Goal: Entertainment & Leisure: Consume media (video, audio)

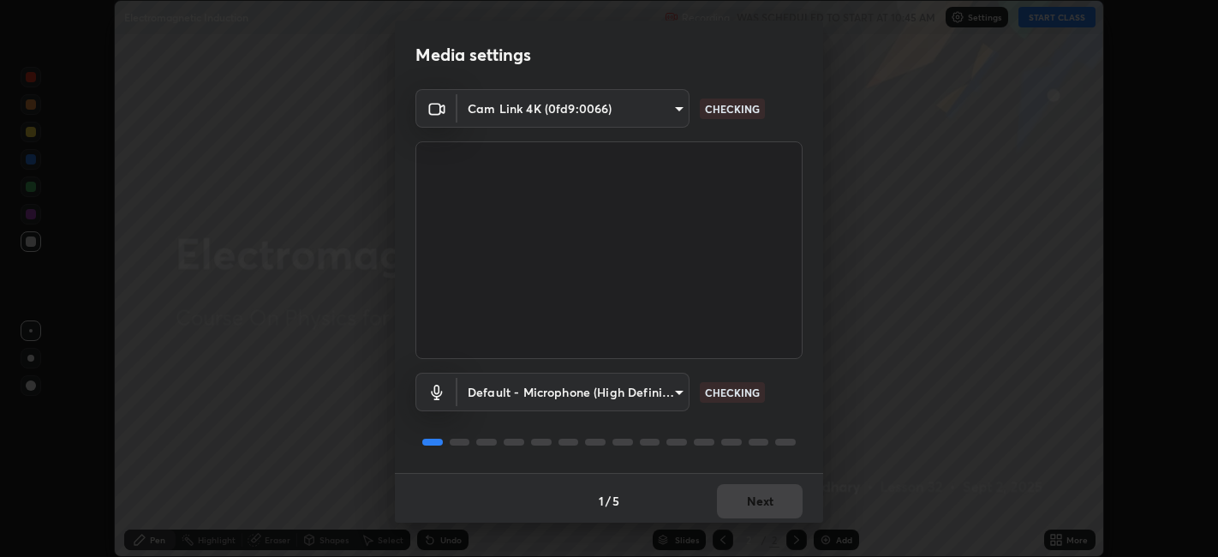
scroll to position [557, 1217]
click at [732, 493] on button "Next" at bounding box center [760, 501] width 86 height 34
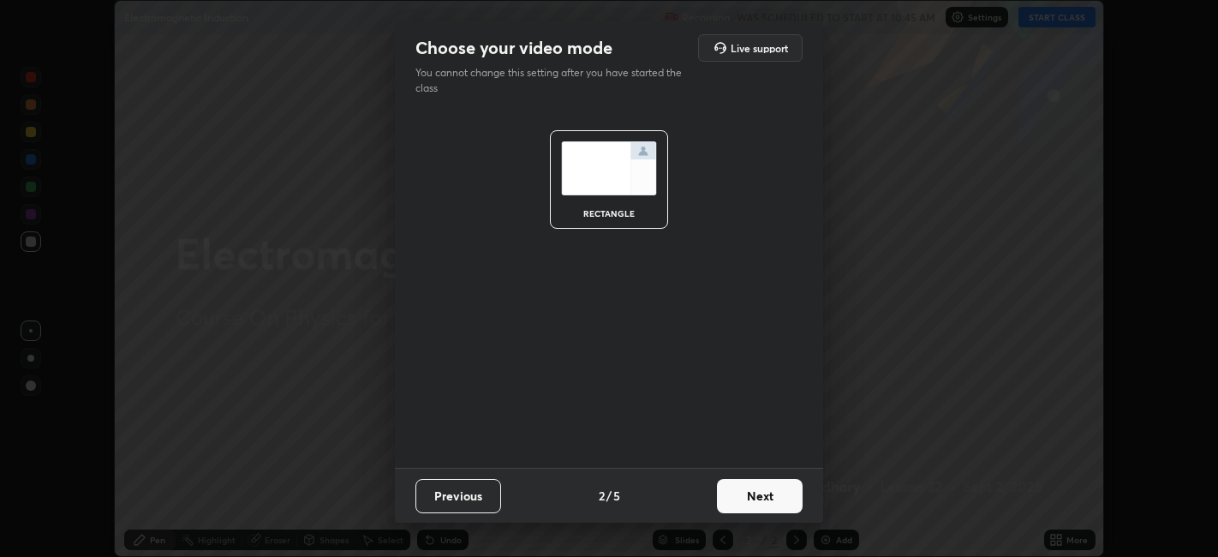
click at [735, 503] on button "Next" at bounding box center [760, 496] width 86 height 34
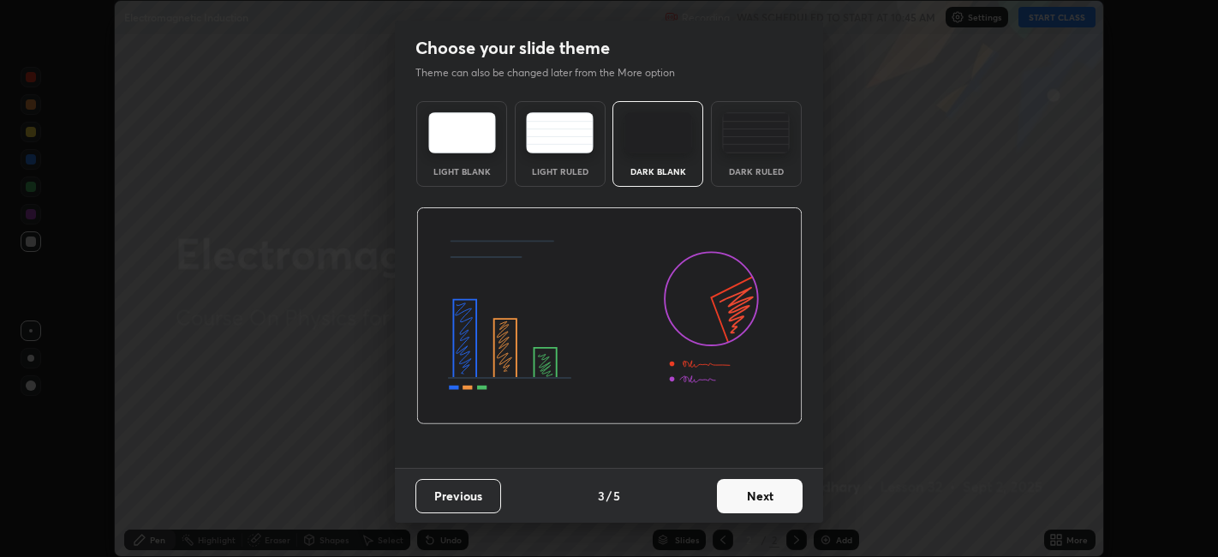
click at [734, 503] on button "Next" at bounding box center [760, 496] width 86 height 34
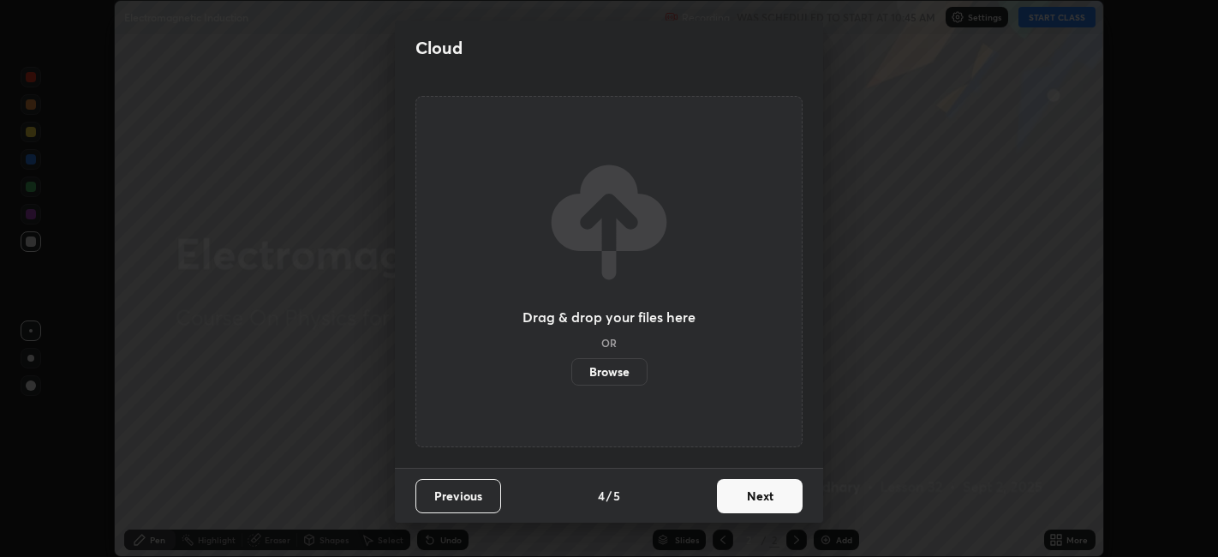
click at [736, 500] on button "Next" at bounding box center [760, 496] width 86 height 34
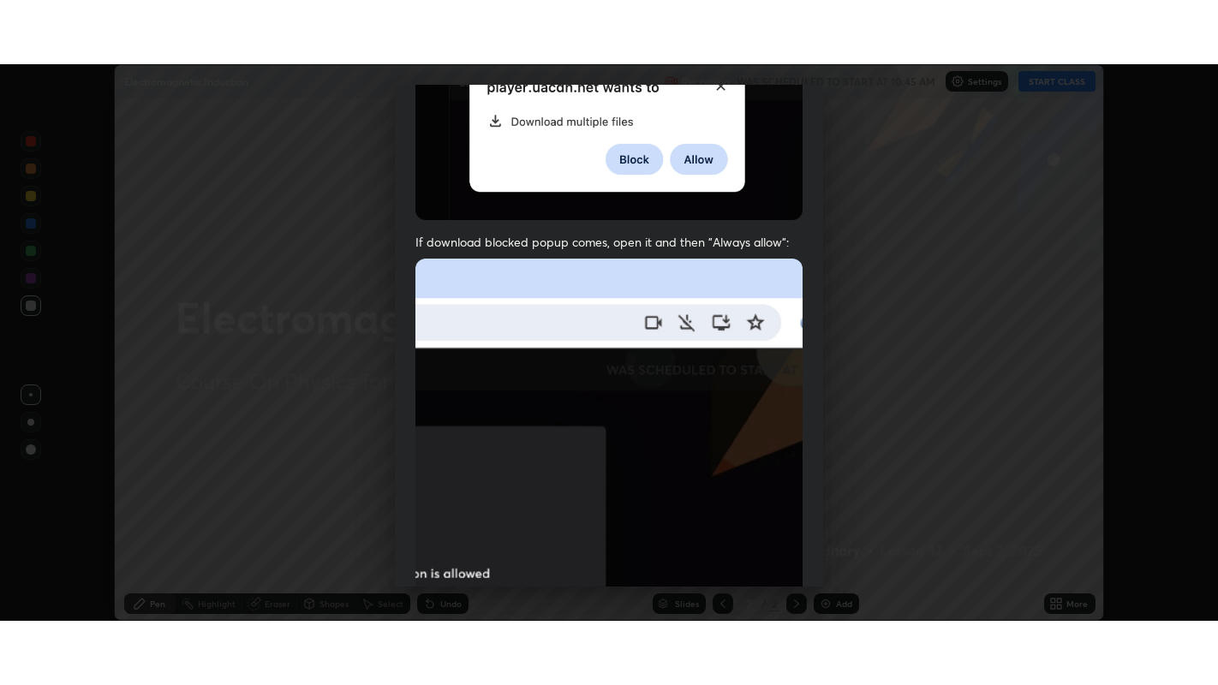
scroll to position [354, 0]
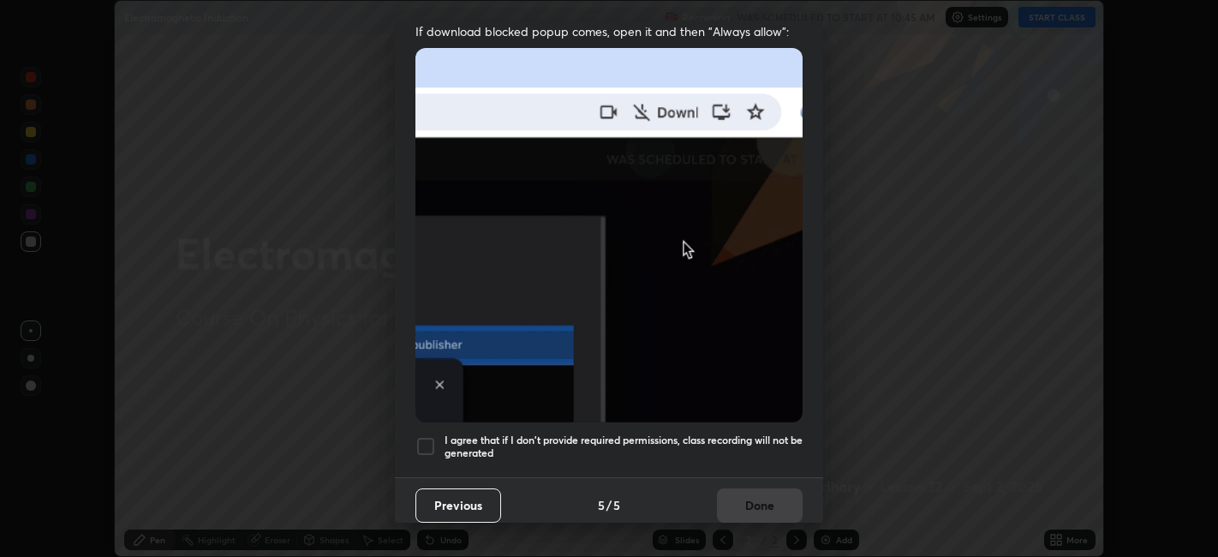
click at [428, 436] on div at bounding box center [425, 446] width 21 height 21
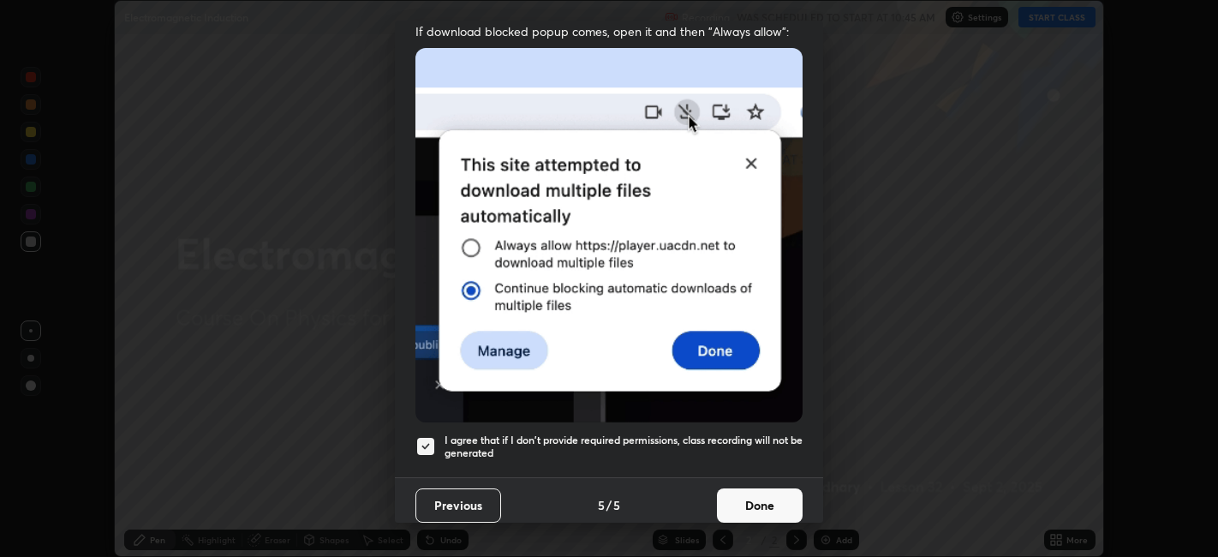
click at [735, 494] on button "Done" at bounding box center [760, 505] width 86 height 34
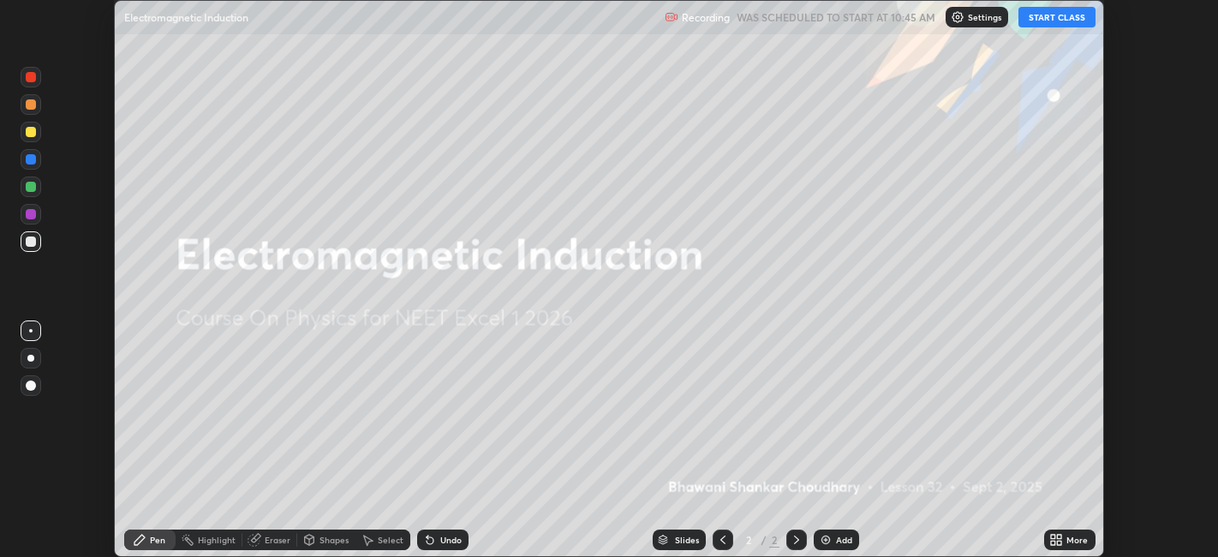
click at [1059, 536] on icon at bounding box center [1060, 536] width 4 height 4
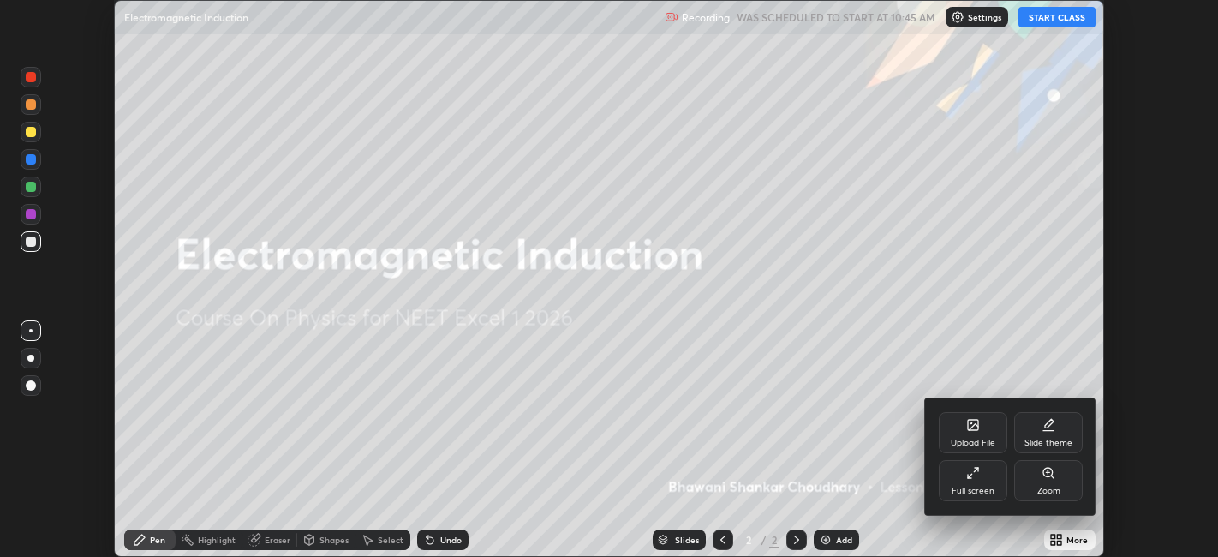
click at [975, 483] on div "Full screen" at bounding box center [973, 480] width 69 height 41
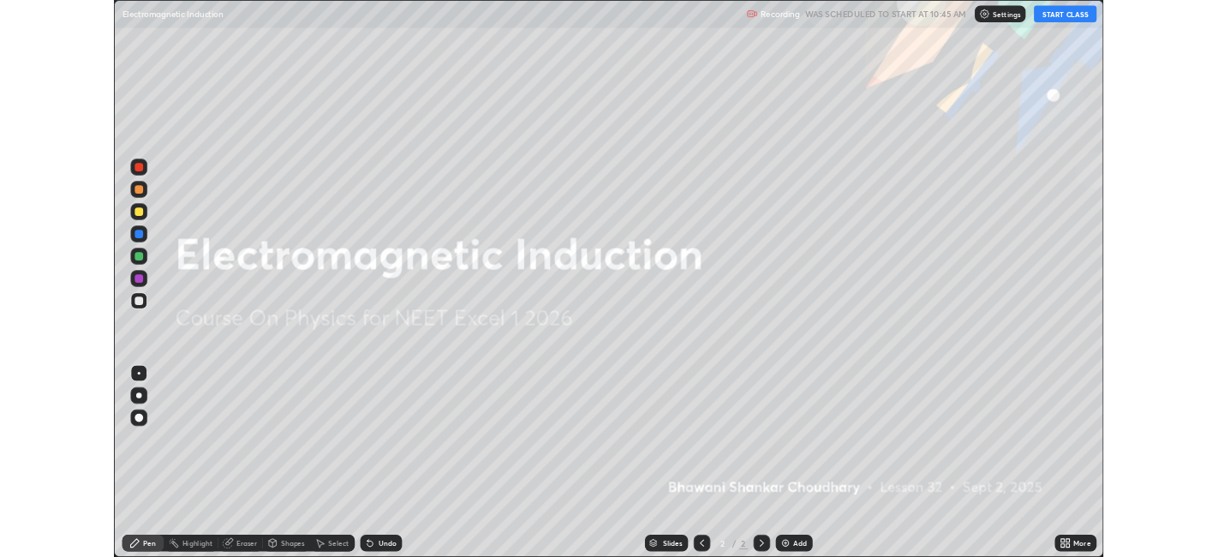
scroll to position [685, 1218]
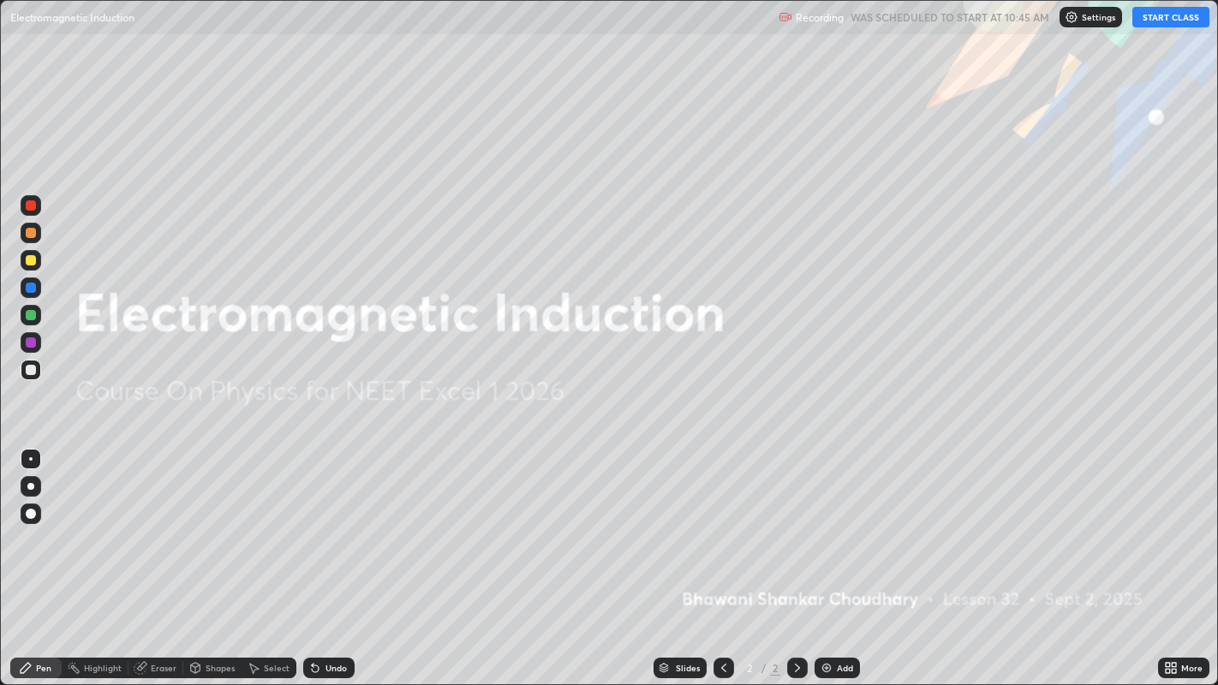
click at [824, 556] on img at bounding box center [827, 668] width 14 height 14
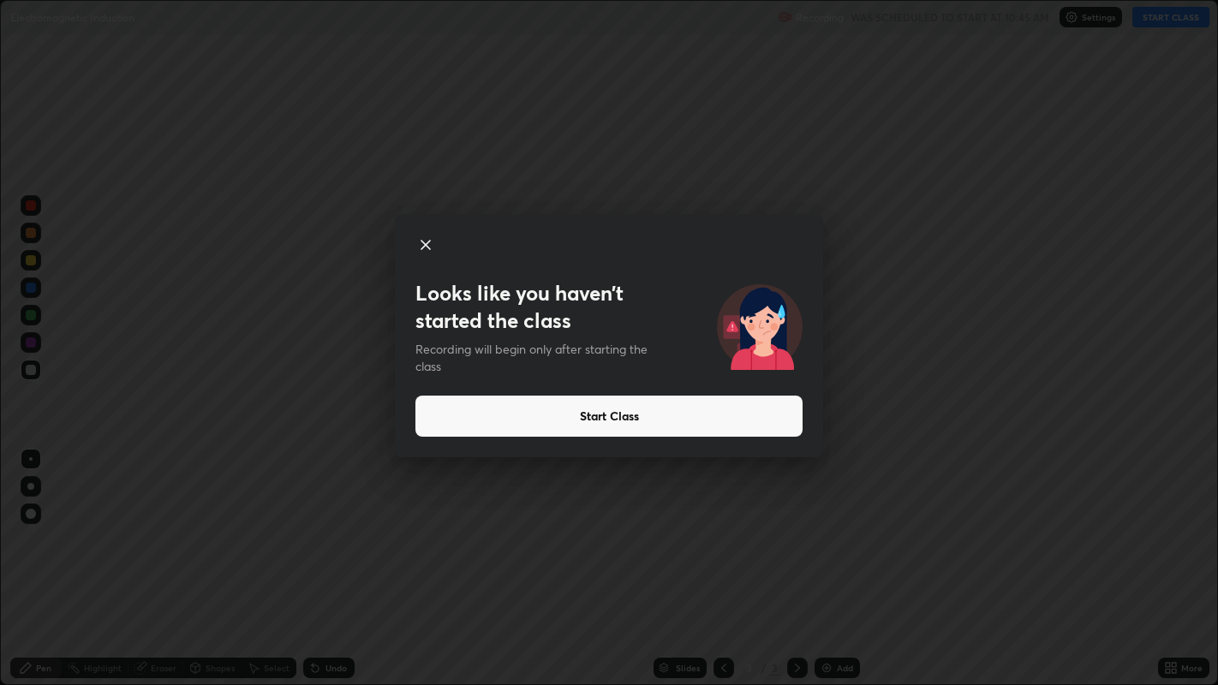
click at [424, 241] on icon at bounding box center [425, 245] width 21 height 21
click at [474, 418] on button "Start Class" at bounding box center [608, 416] width 387 height 41
click at [423, 241] on icon at bounding box center [425, 245] width 9 height 9
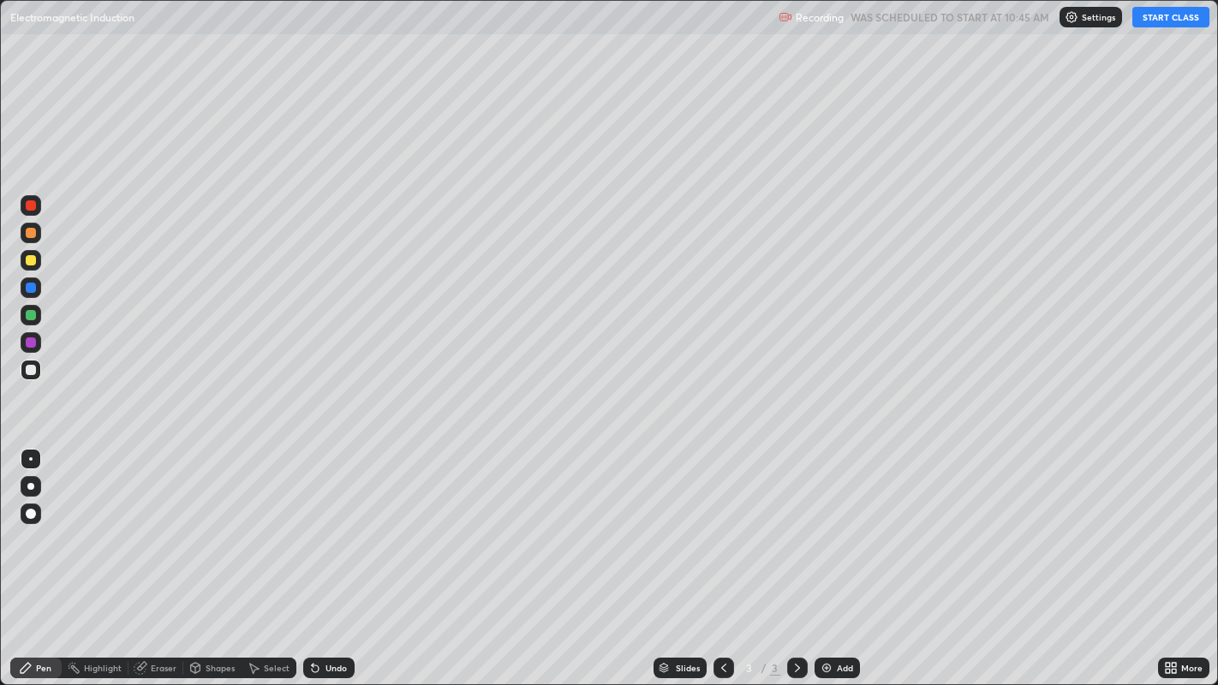
click at [1160, 15] on button "START CLASS" at bounding box center [1170, 17] width 77 height 21
click at [827, 556] on div "Add" at bounding box center [836, 668] width 45 height 21
click at [834, 556] on div "Add" at bounding box center [836, 668] width 45 height 21
click at [154, 556] on div "Eraser" at bounding box center [164, 668] width 26 height 9
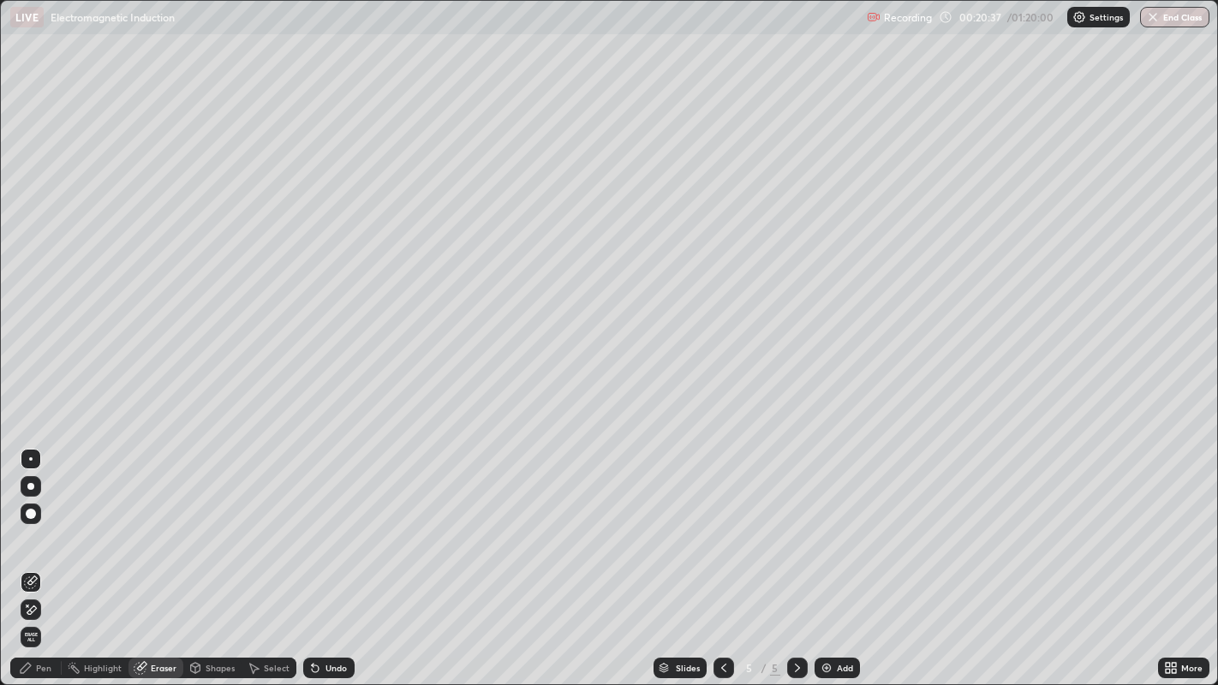
click at [57, 556] on div "Pen" at bounding box center [35, 668] width 51 height 21
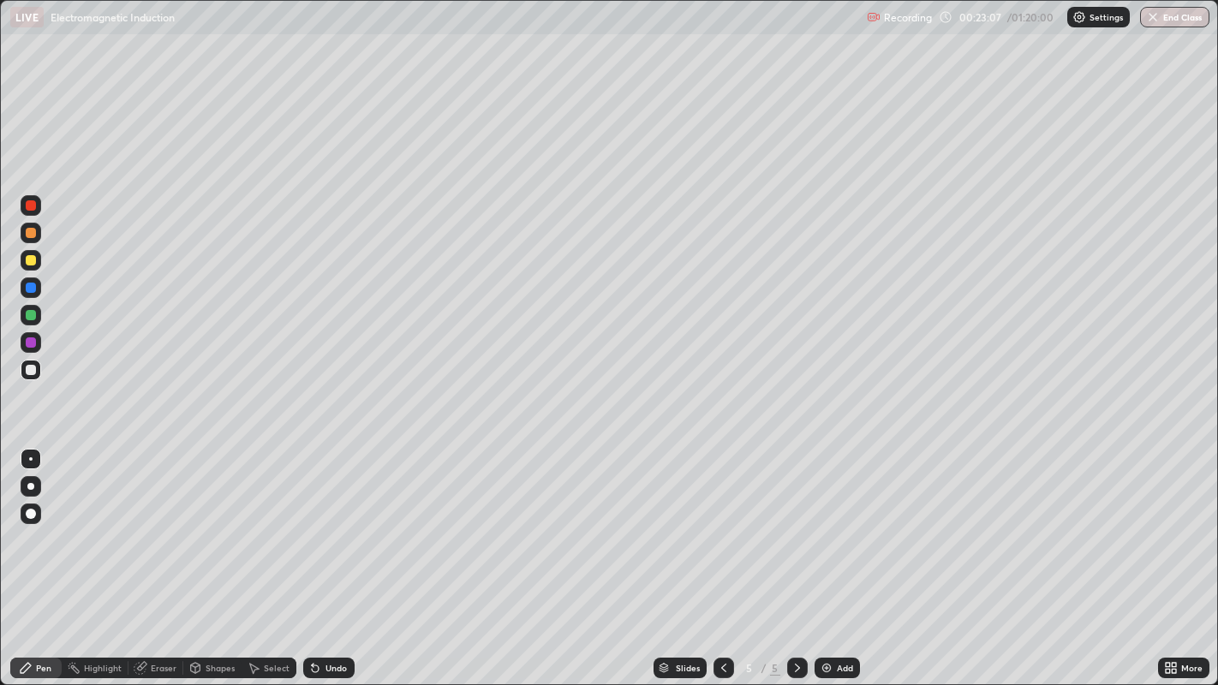
click at [824, 556] on img at bounding box center [827, 668] width 14 height 14
click at [319, 556] on icon at bounding box center [315, 668] width 14 height 14
click at [320, 556] on div "Undo" at bounding box center [328, 668] width 51 height 21
click at [321, 556] on div "Undo" at bounding box center [328, 668] width 51 height 21
click at [318, 556] on icon at bounding box center [315, 668] width 14 height 14
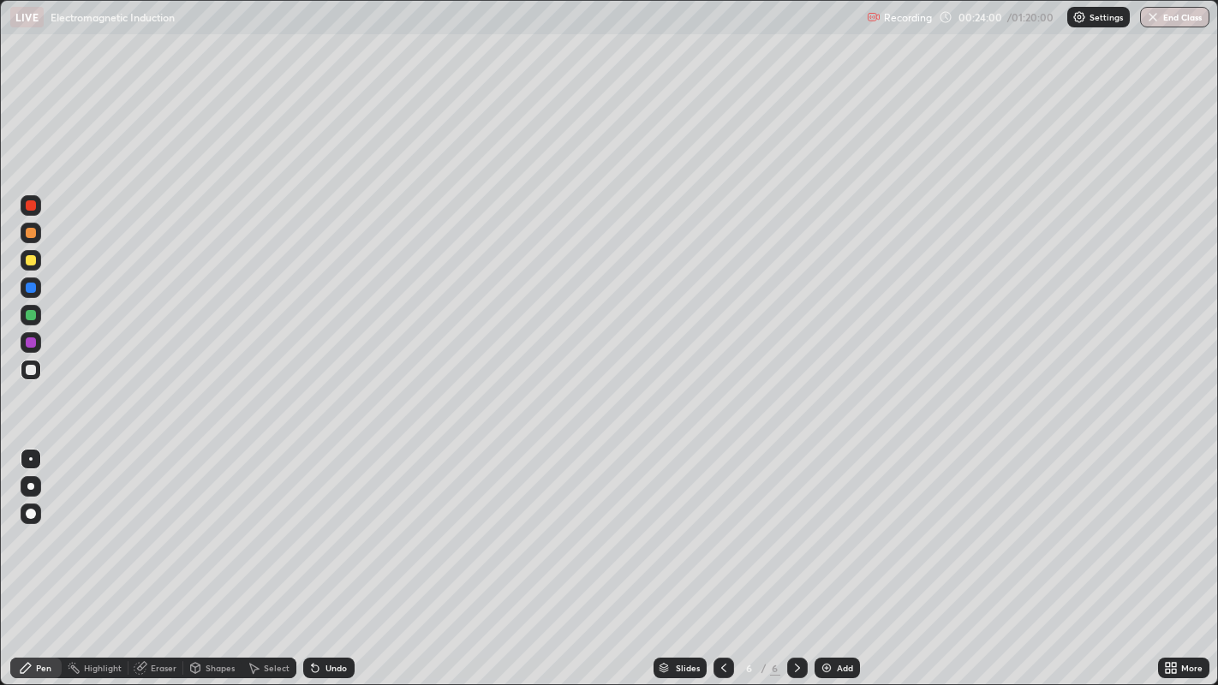
click at [320, 556] on div "Undo" at bounding box center [328, 668] width 51 height 21
click at [724, 556] on icon at bounding box center [724, 668] width 14 height 14
click at [787, 556] on div at bounding box center [797, 668] width 21 height 21
click at [719, 556] on icon at bounding box center [724, 668] width 14 height 14
click at [795, 556] on icon at bounding box center [797, 668] width 14 height 14
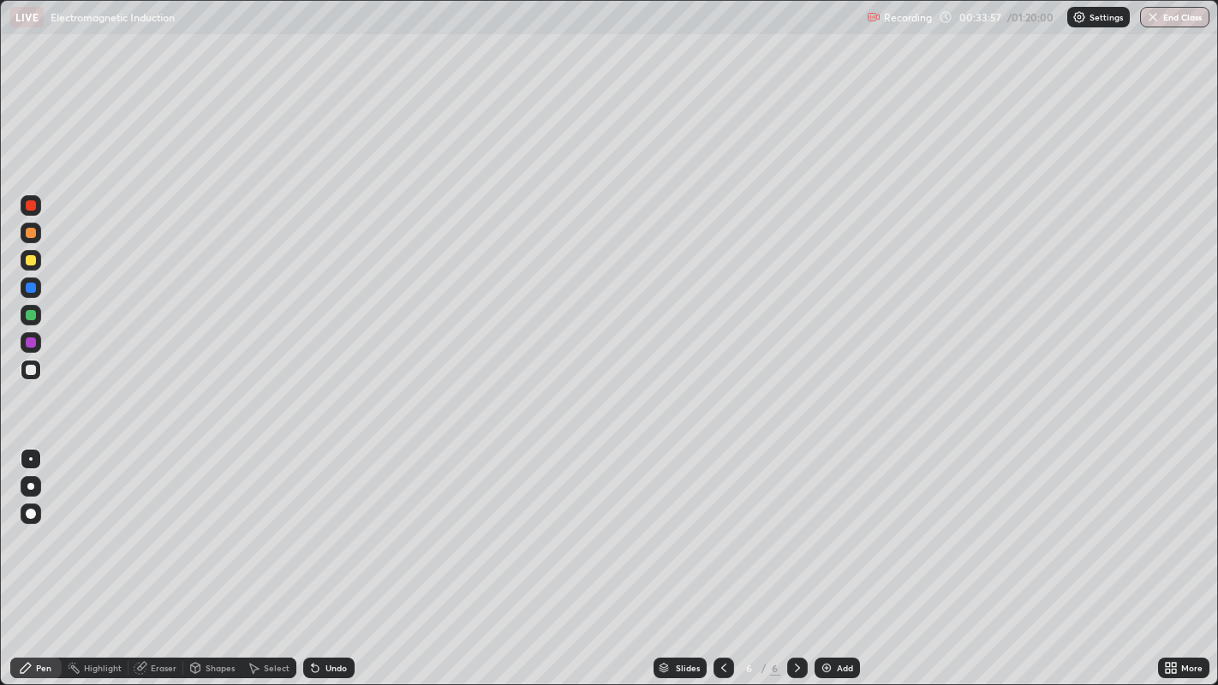
click at [795, 556] on icon at bounding box center [797, 668] width 14 height 14
click at [836, 556] on div "Add" at bounding box center [836, 668] width 45 height 21
click at [829, 556] on img at bounding box center [827, 668] width 14 height 14
click at [162, 556] on div "Eraser" at bounding box center [164, 668] width 26 height 9
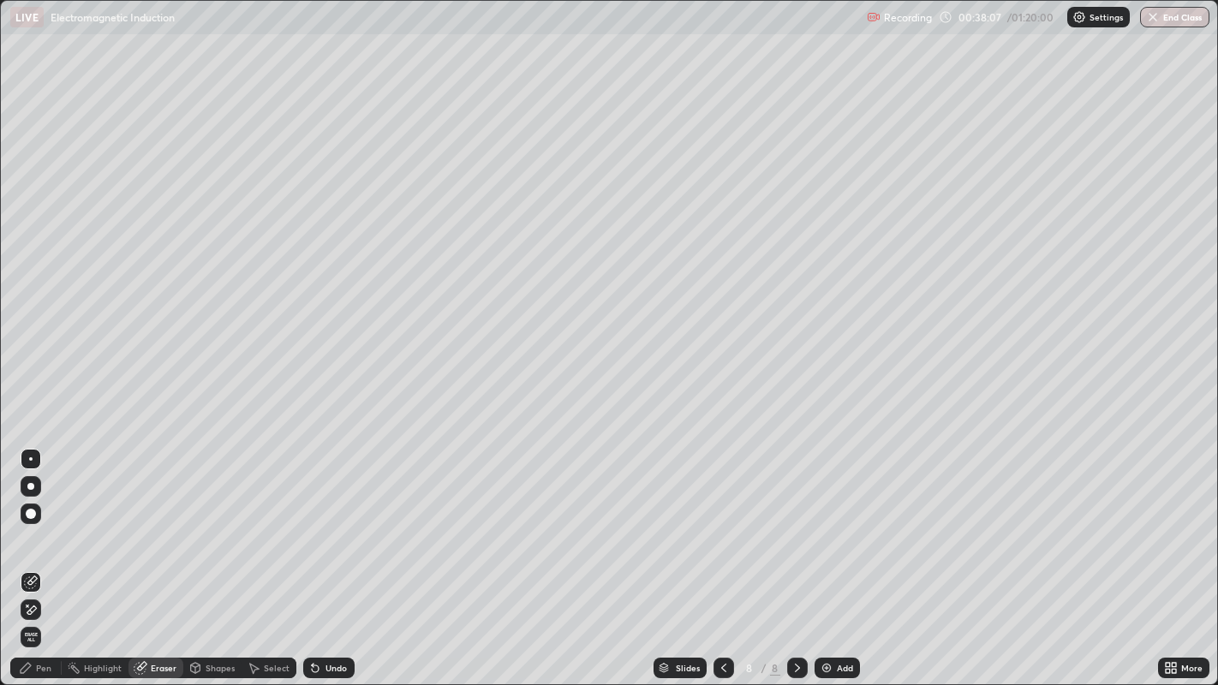
click at [44, 556] on div "Pen" at bounding box center [43, 668] width 15 height 9
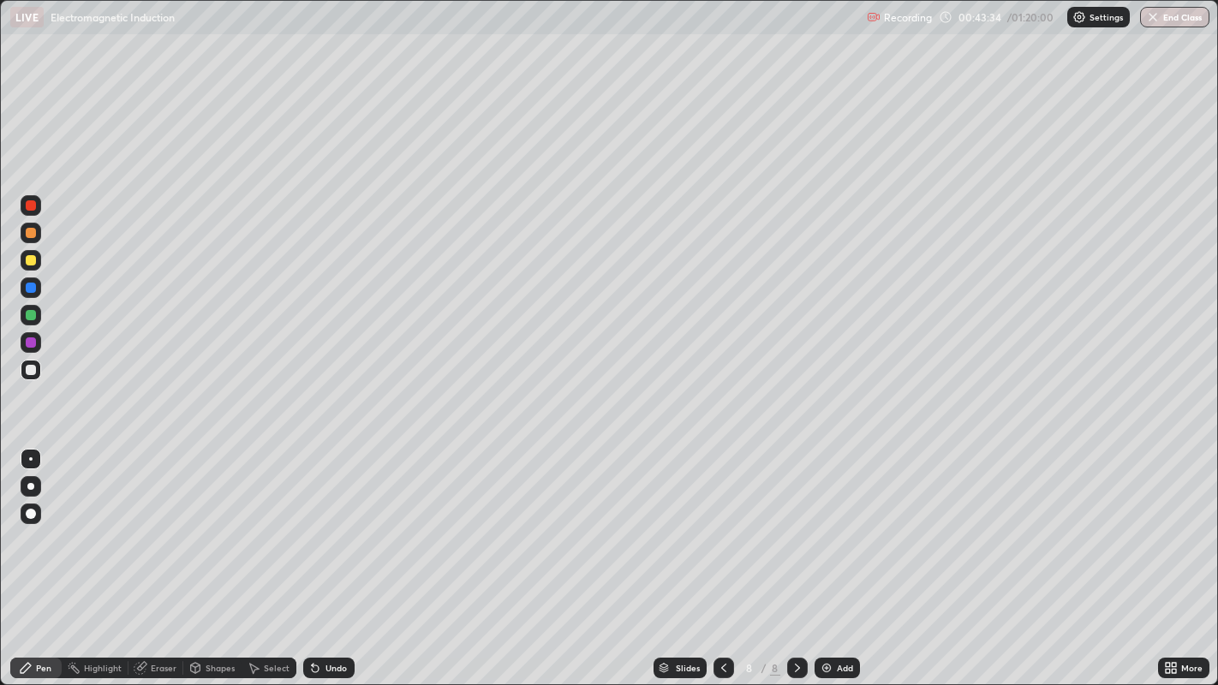
click at [831, 556] on img at bounding box center [827, 668] width 14 height 14
click at [315, 556] on icon at bounding box center [315, 668] width 7 height 7
click at [834, 556] on div "Add" at bounding box center [836, 668] width 45 height 21
click at [1183, 19] on button "End Class" at bounding box center [1174, 17] width 69 height 21
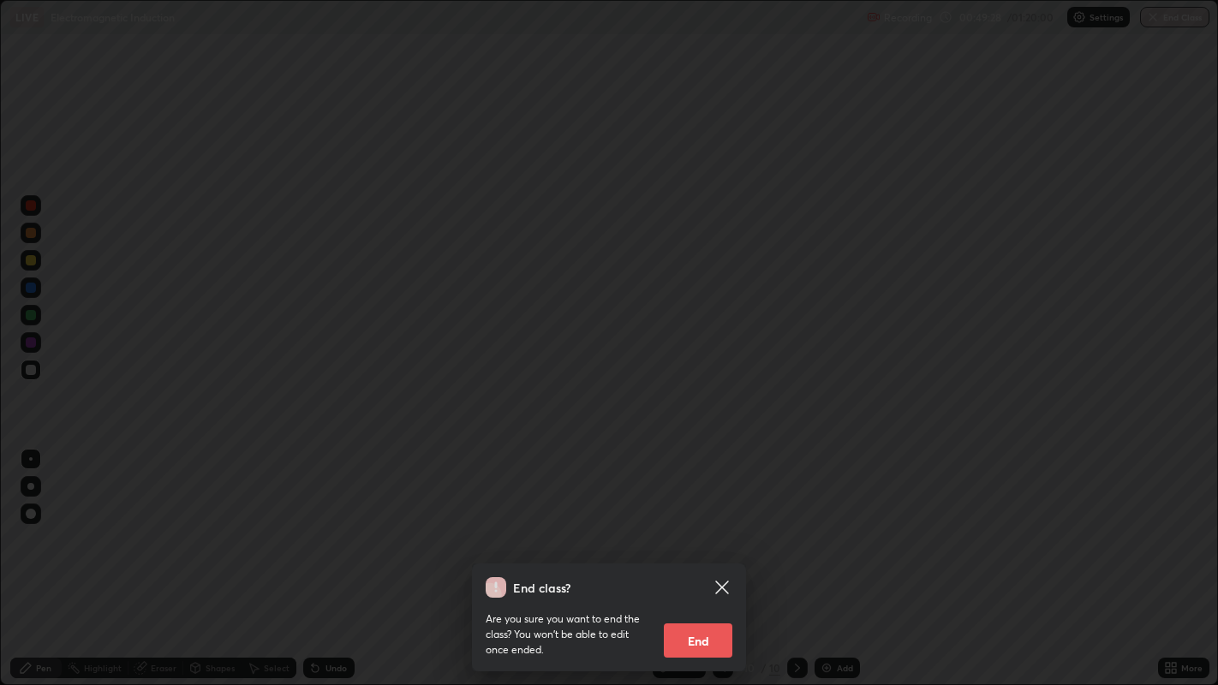
click at [712, 556] on button "End" at bounding box center [698, 640] width 69 height 34
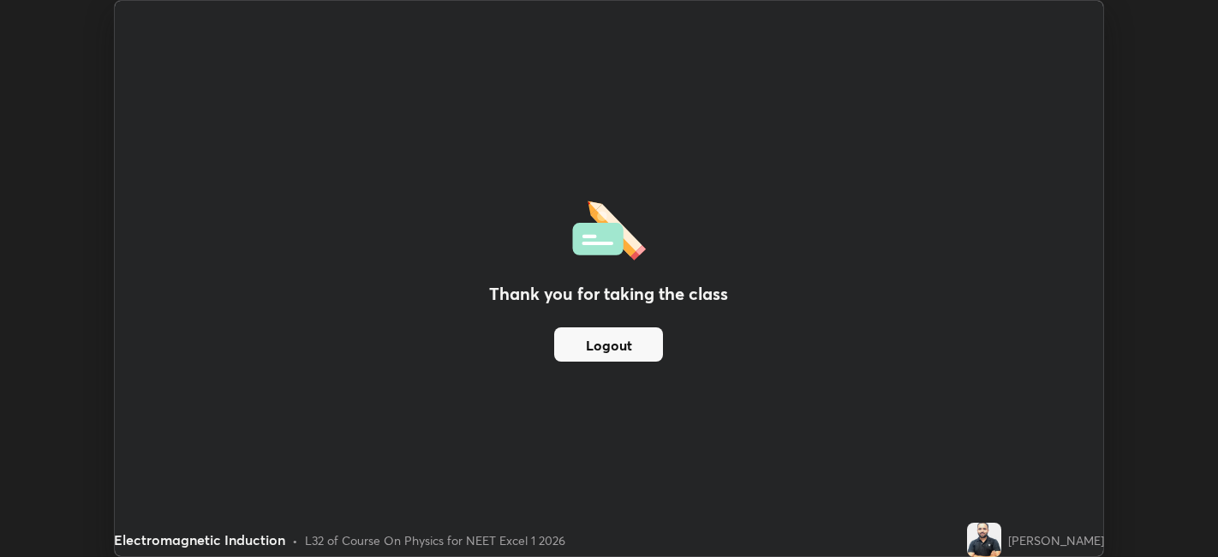
scroll to position [85076, 84414]
